Goal: Task Accomplishment & Management: Complete application form

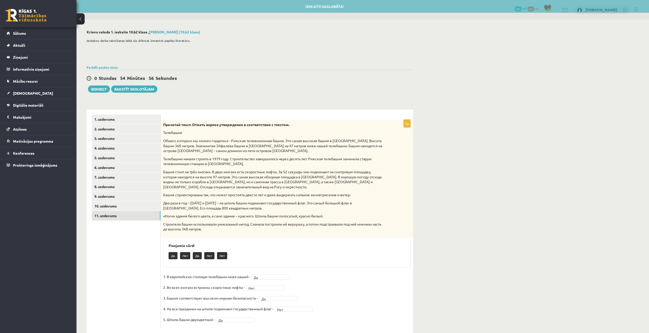
scroll to position [11, 0]
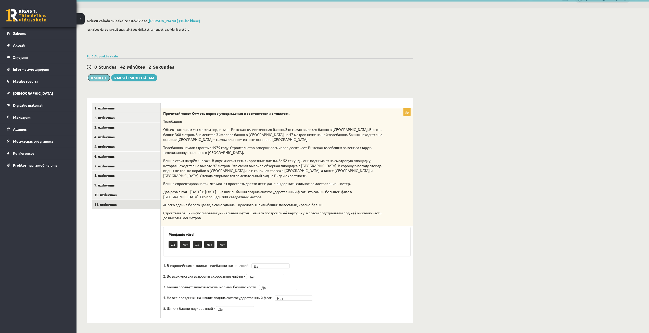
click at [107, 80] on button "Iesniegt" at bounding box center [99, 77] width 22 height 7
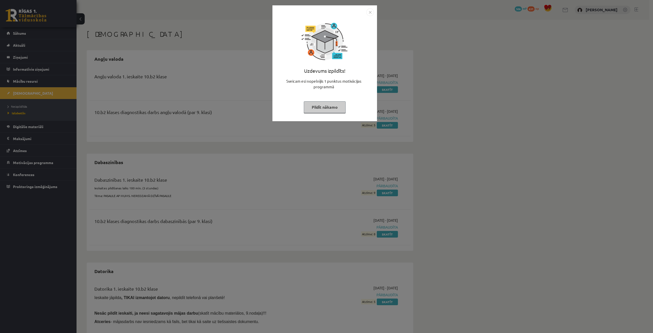
click at [332, 110] on button "Pildīt nākamo" at bounding box center [325, 107] width 42 height 12
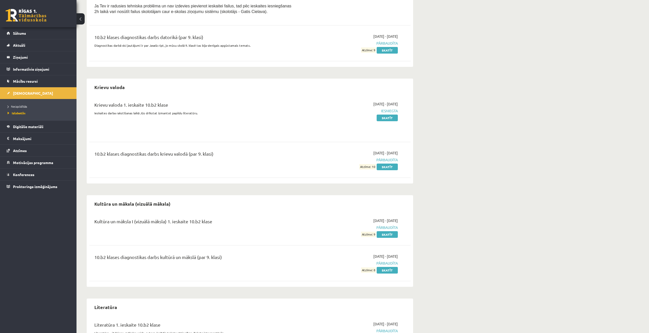
scroll to position [383, 0]
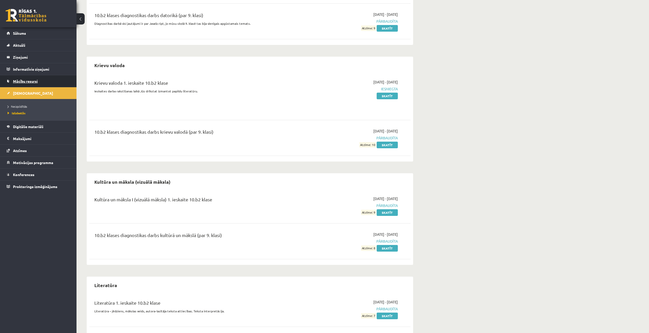
click at [34, 82] on span "Mācību resursi" at bounding box center [25, 81] width 25 height 5
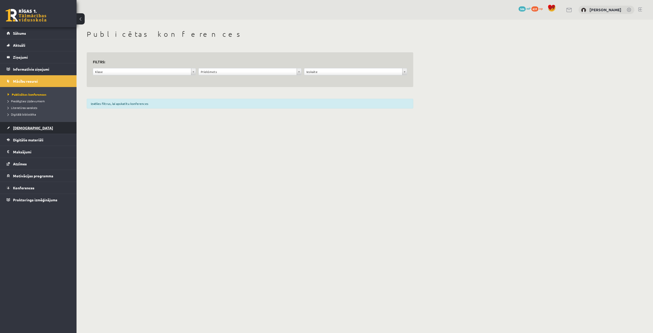
click at [31, 130] on link "[DEMOGRAPHIC_DATA]" at bounding box center [39, 128] width 64 height 12
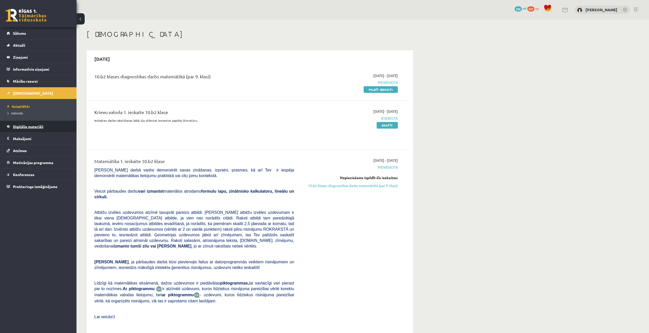
click at [41, 126] on span "Digitālie materiāli" at bounding box center [28, 126] width 30 height 5
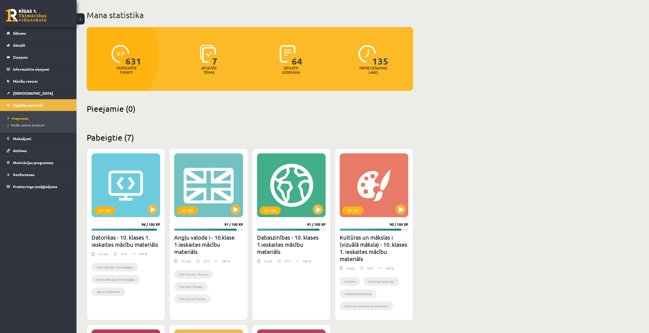
scroll to position [14, 0]
